Goal: Information Seeking & Learning: Learn about a topic

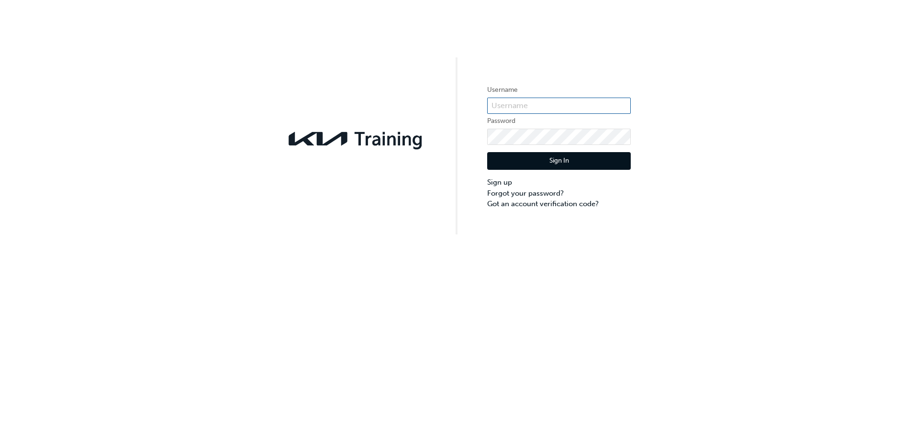
click at [550, 107] on input "text" at bounding box center [559, 106] width 144 height 16
type input "KAU82322G1"
click button "Sign In" at bounding box center [559, 161] width 144 height 18
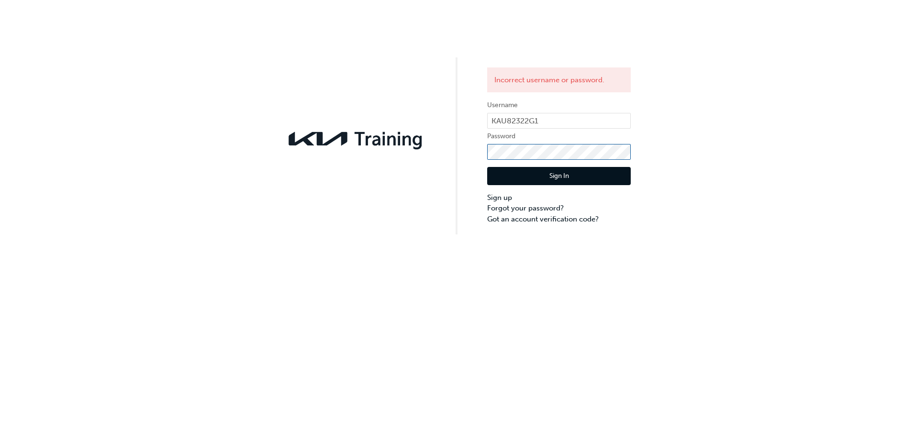
click at [447, 157] on div "Incorrect username or password. Username KAU82322G1 Password Sign In Sign up Fo…" at bounding box center [457, 117] width 915 height 235
click at [570, 174] on button "Sign In" at bounding box center [559, 176] width 144 height 18
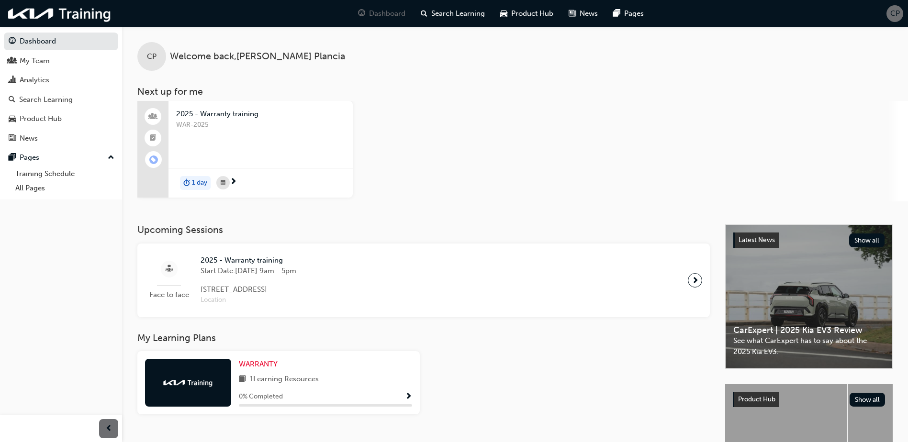
click at [692, 279] on span "next-icon" at bounding box center [695, 280] width 7 height 13
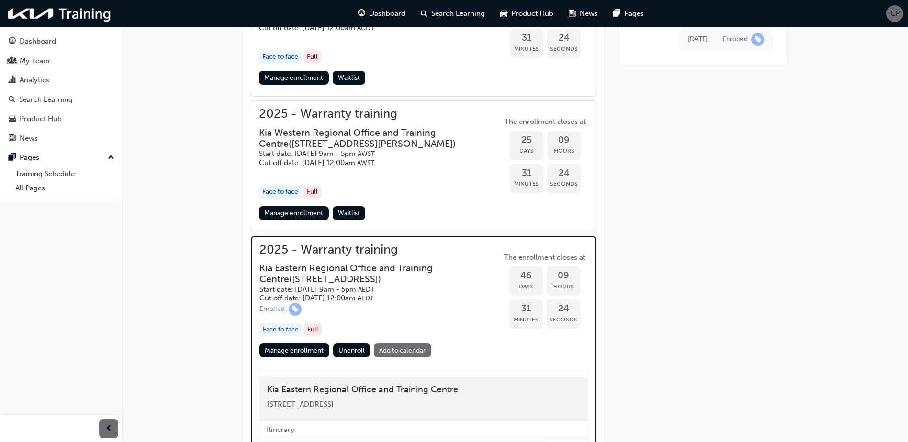
scroll to position [639, 0]
